Goal: Task Accomplishment & Management: Use online tool/utility

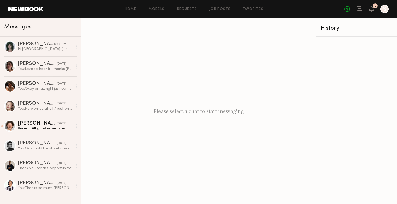
click at [225, 14] on header "Home Models Requests Job Posts Favorites Sign Out No fees up to $5,000 6 S" at bounding box center [198, 9] width 397 height 18
click at [226, 9] on link "Job Posts" at bounding box center [219, 8] width 21 height 3
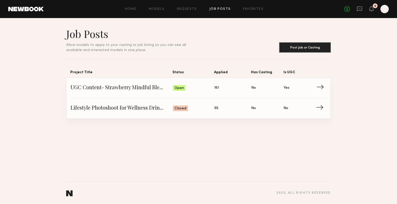
click at [200, 89] on span "Status: Open" at bounding box center [194, 88] width 42 height 8
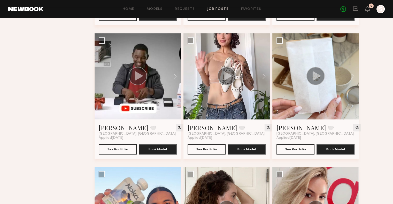
scroll to position [336, 0]
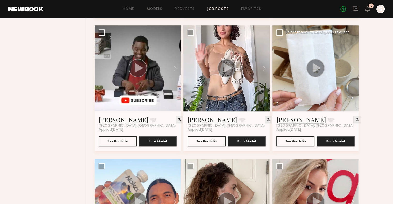
click at [283, 119] on link "[PERSON_NAME]" at bounding box center [302, 120] width 50 height 8
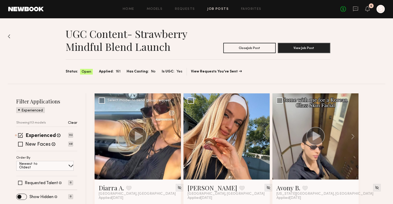
scroll to position [78, 0]
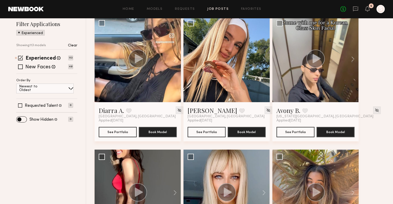
click at [51, 87] on div "Newest to Oldest" at bounding box center [44, 89] width 57 height 10
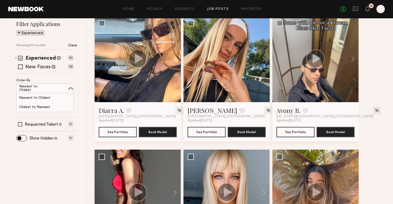
click at [51, 87] on div "Newest to Oldest" at bounding box center [44, 89] width 57 height 10
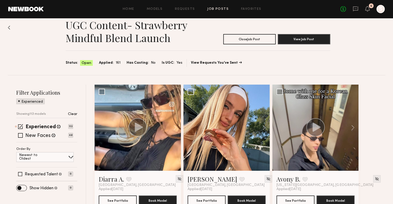
scroll to position [0, 0]
